Goal: Find contact information: Obtain details needed to contact an individual or organization

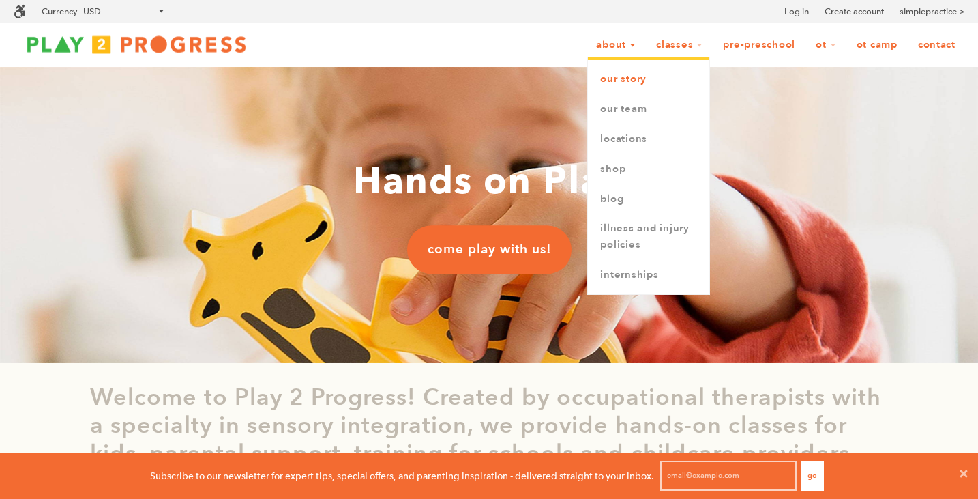
click at [631, 81] on link "Our Story" at bounding box center [648, 79] width 121 height 30
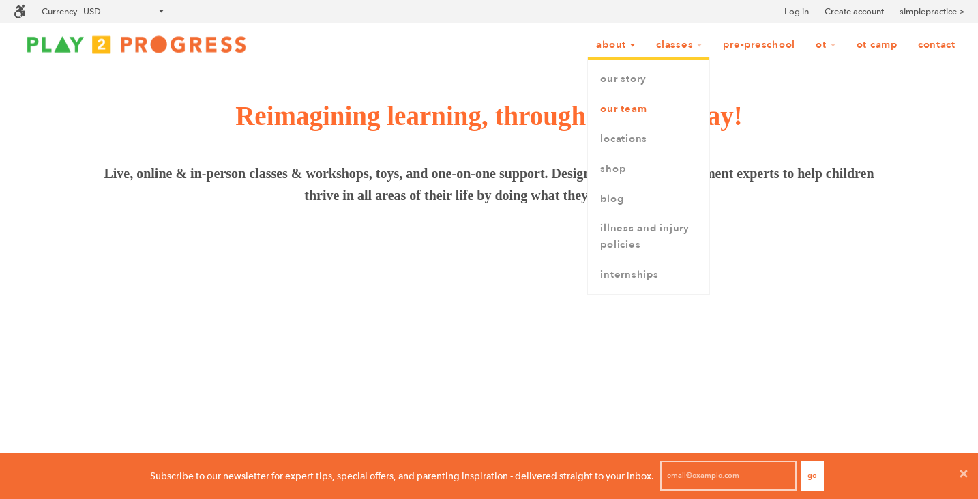
click at [624, 112] on link "Our Team" at bounding box center [648, 109] width 121 height 30
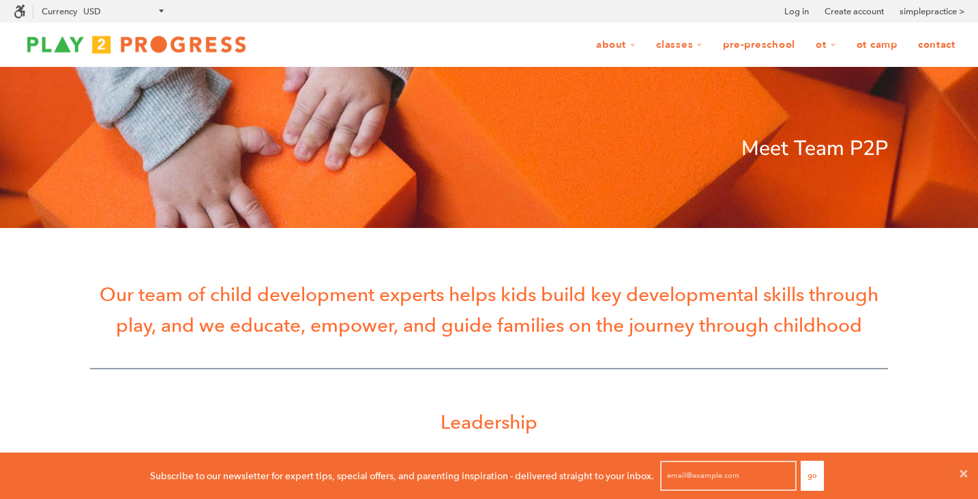
click at [929, 47] on link "Contact" at bounding box center [936, 45] width 55 height 26
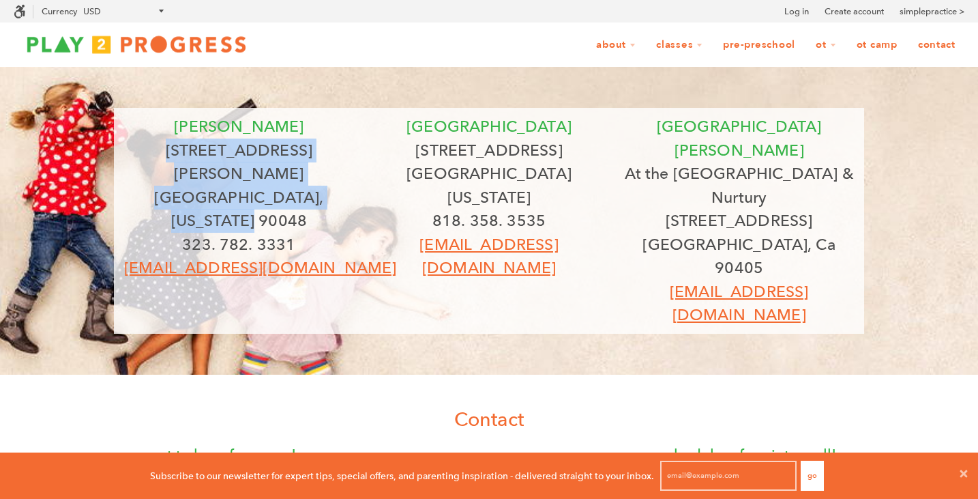
drag, startPoint x: 177, startPoint y: 149, endPoint x: 359, endPoint y: 165, distance: 182.9
click at [359, 165] on div "beverly 8323 Beverly Blvd Los Angeles, California 90048 323. 782. 3331 grow@pla…" at bounding box center [239, 197] width 250 height 165
copy div "8323 Beverly Blvd Los Angeles, California 90048"
